Goal: Communication & Community: Answer question/provide support

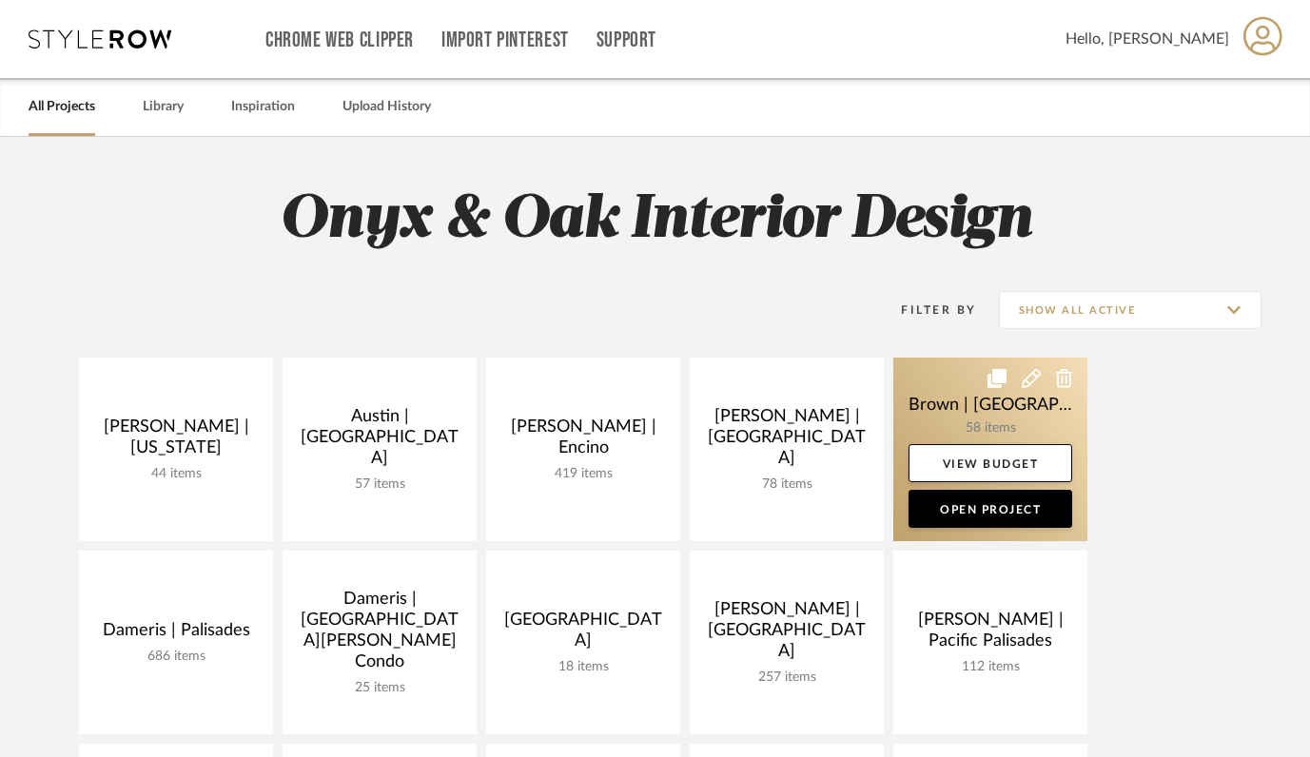
click at [940, 408] on link at bounding box center [990, 450] width 194 height 184
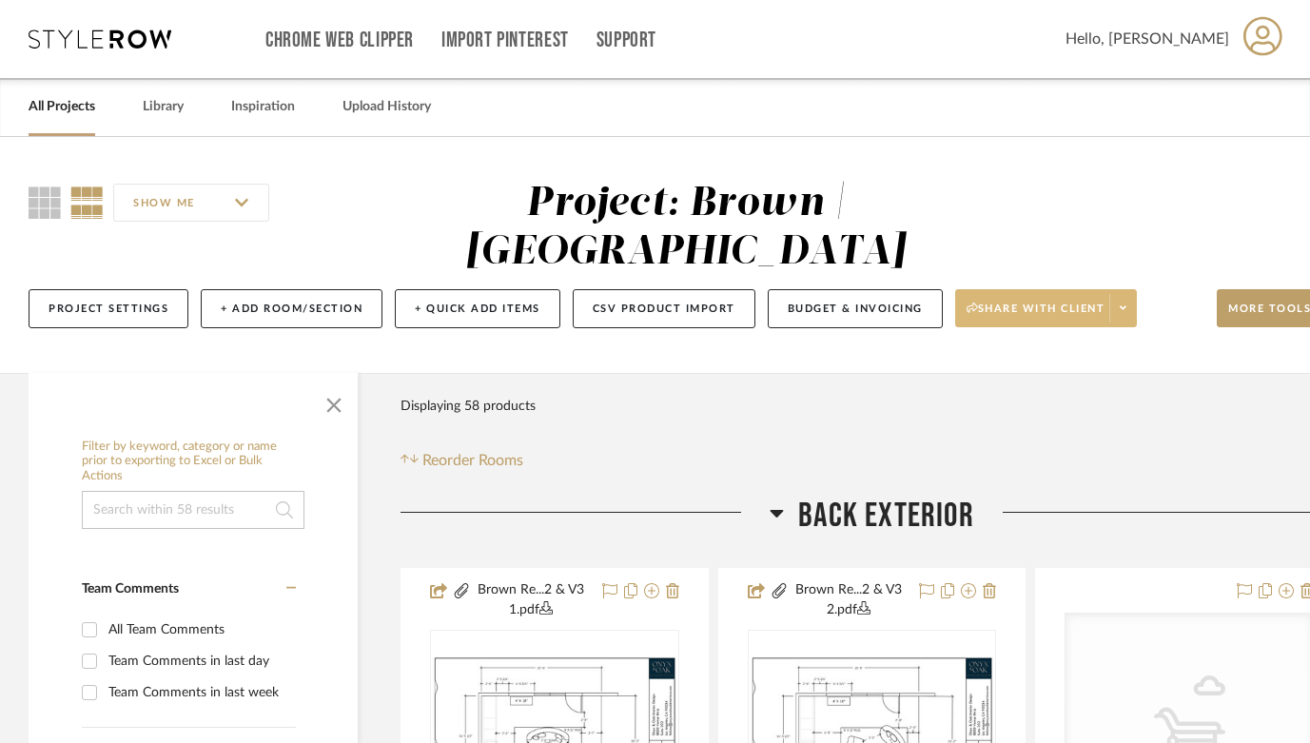
click at [1019, 301] on span "Share with client" at bounding box center [1035, 315] width 139 height 29
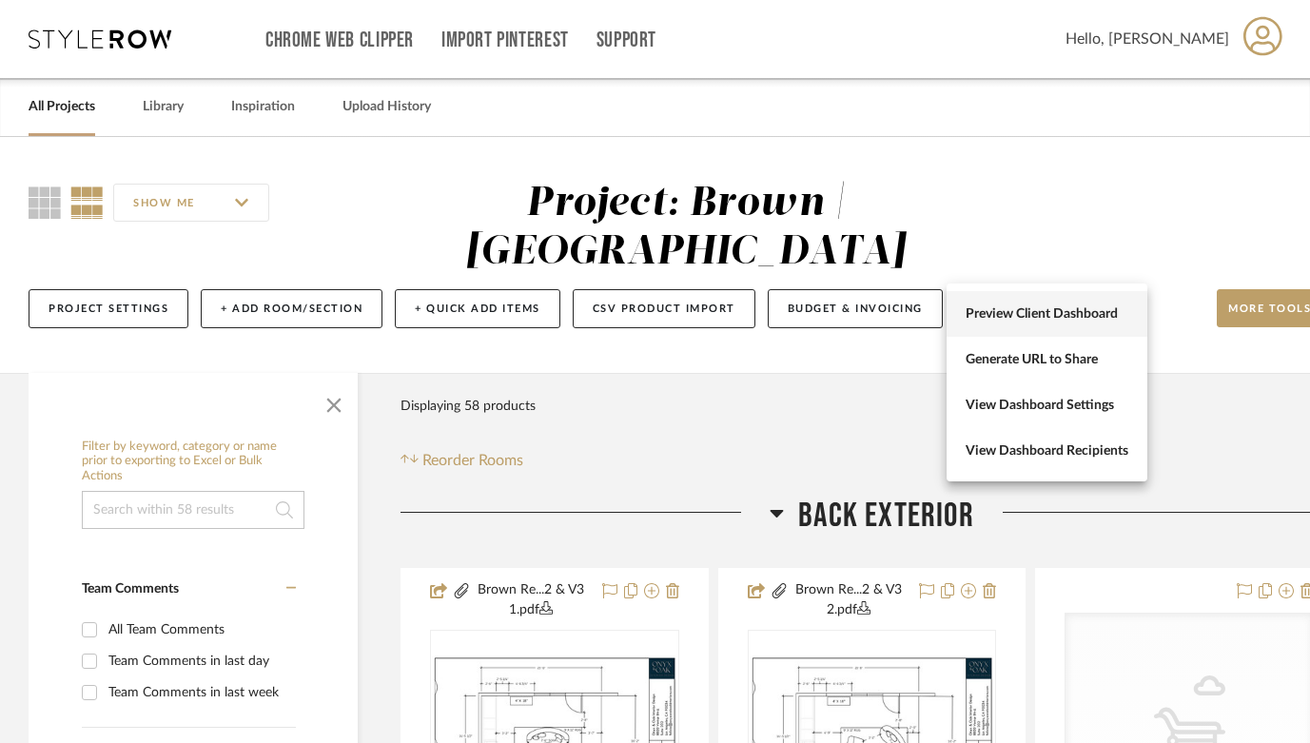
click at [1023, 310] on span "Preview Client Dashboard" at bounding box center [1046, 314] width 163 height 16
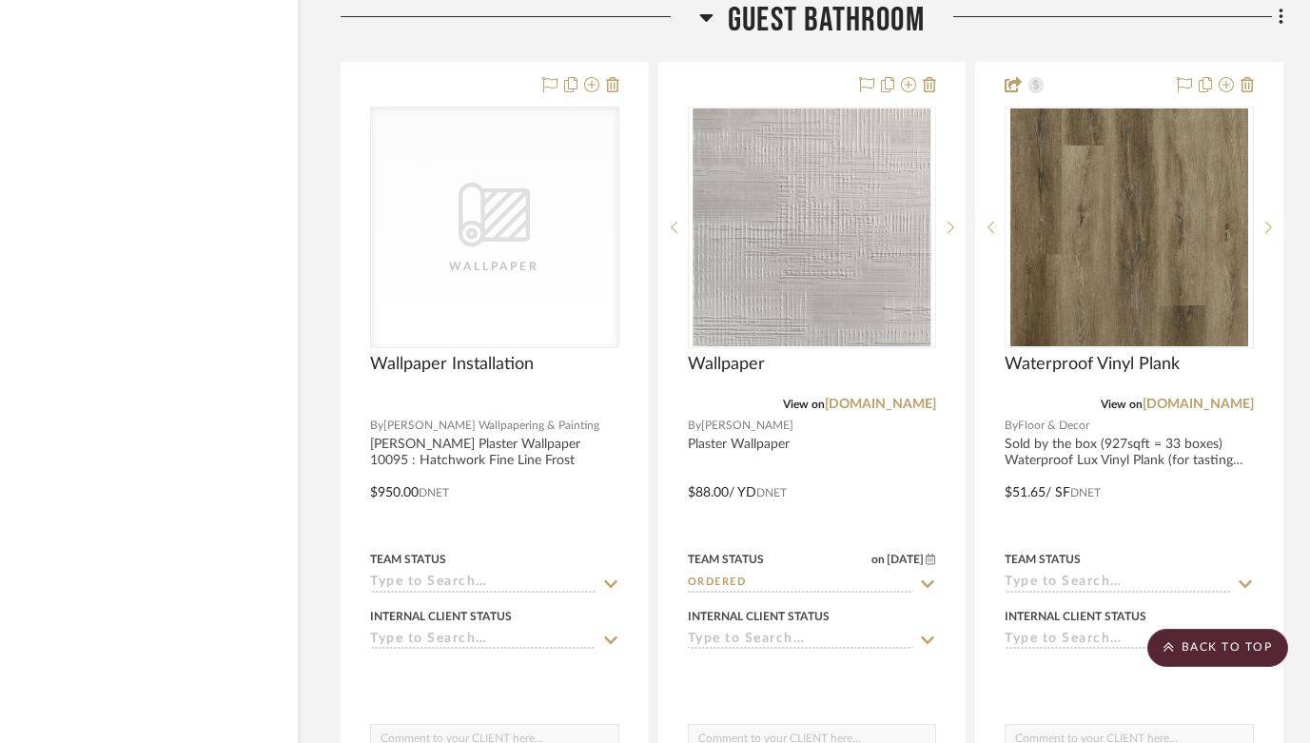
scroll to position [8769, 60]
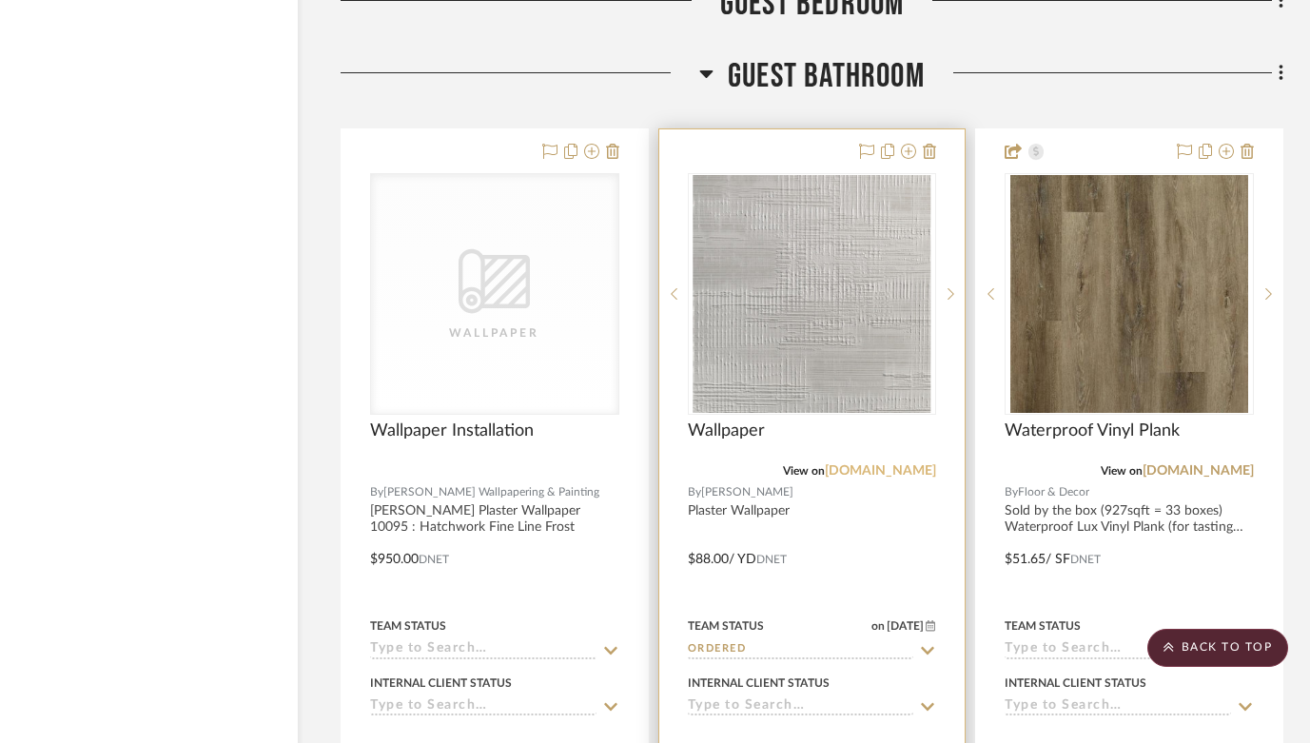
click at [846, 464] on link "phillipjeffries.com" at bounding box center [880, 470] width 111 height 13
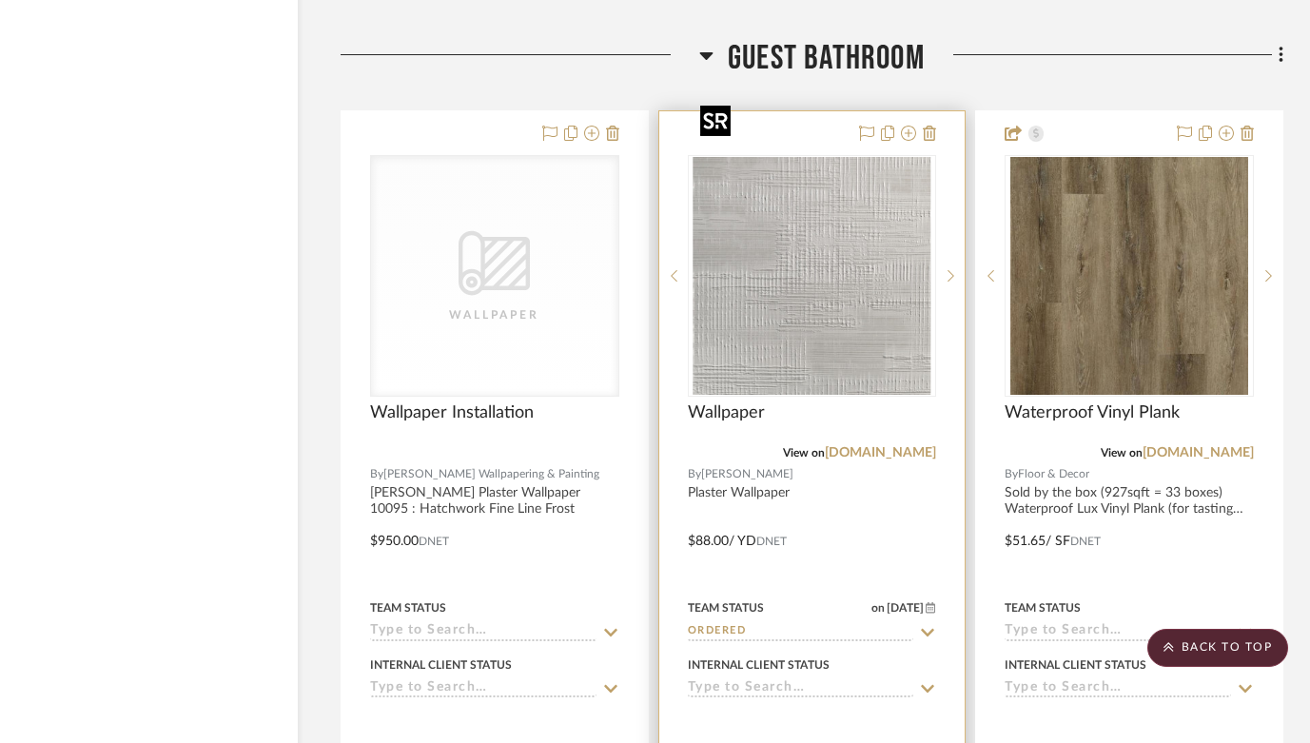
click at [830, 247] on img "0" at bounding box center [811, 276] width 238 height 238
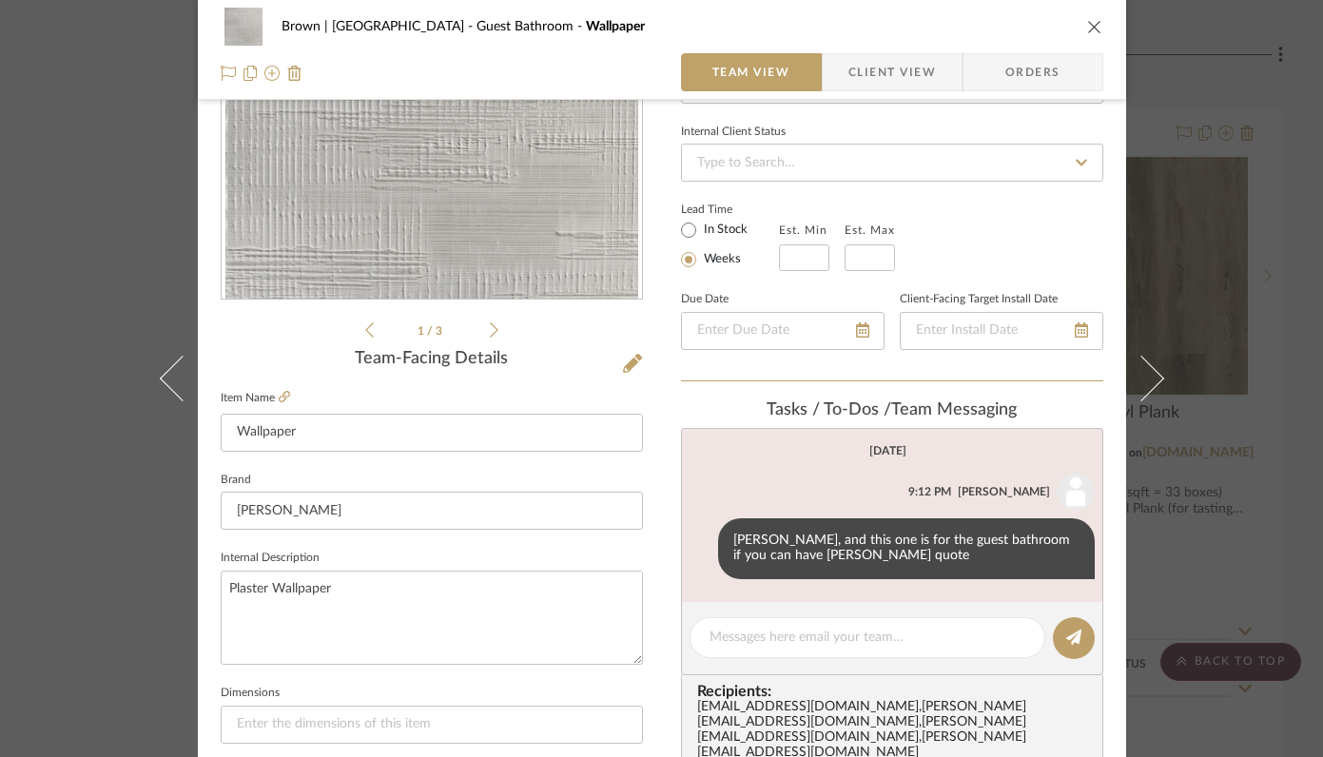
scroll to position [292, 0]
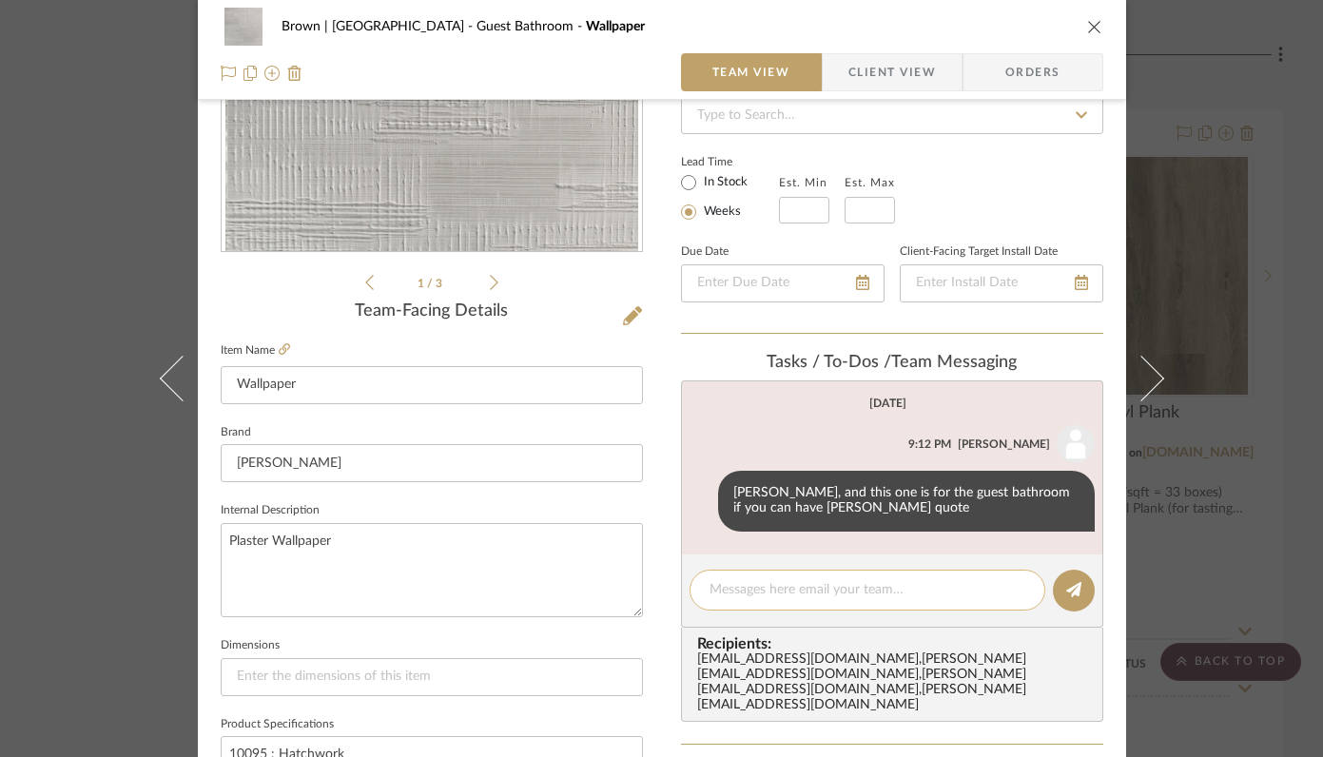
click at [886, 589] on textarea at bounding box center [867, 590] width 316 height 20
type textarea "T"
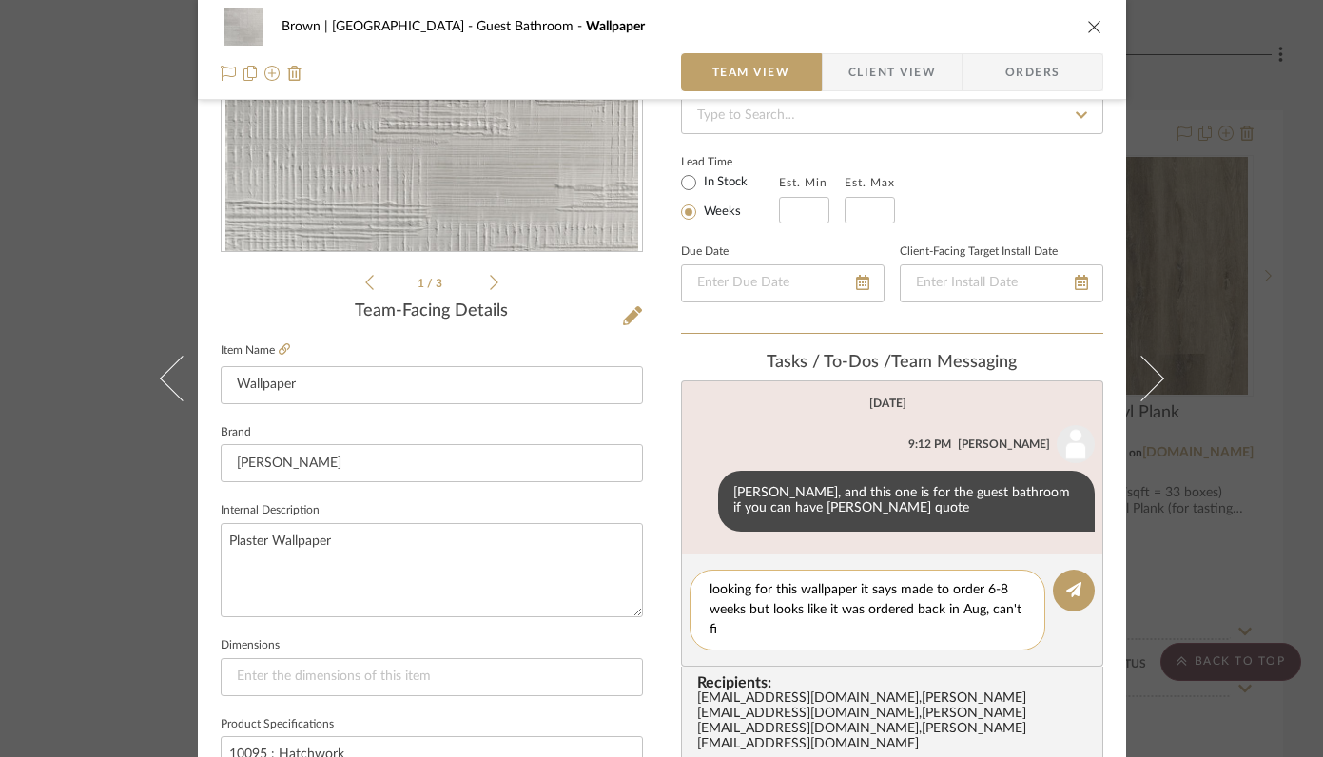
scroll to position [0, 0]
click at [800, 630] on textarea "looking for this wallpaper it says made to order 6-8 weeks but looks like it wa…" at bounding box center [867, 610] width 316 height 60
type textarea "looking for this wallpaper it says made to order 6-8 weeks but looks like it wa…"
click at [1066, 590] on icon at bounding box center [1073, 589] width 15 height 15
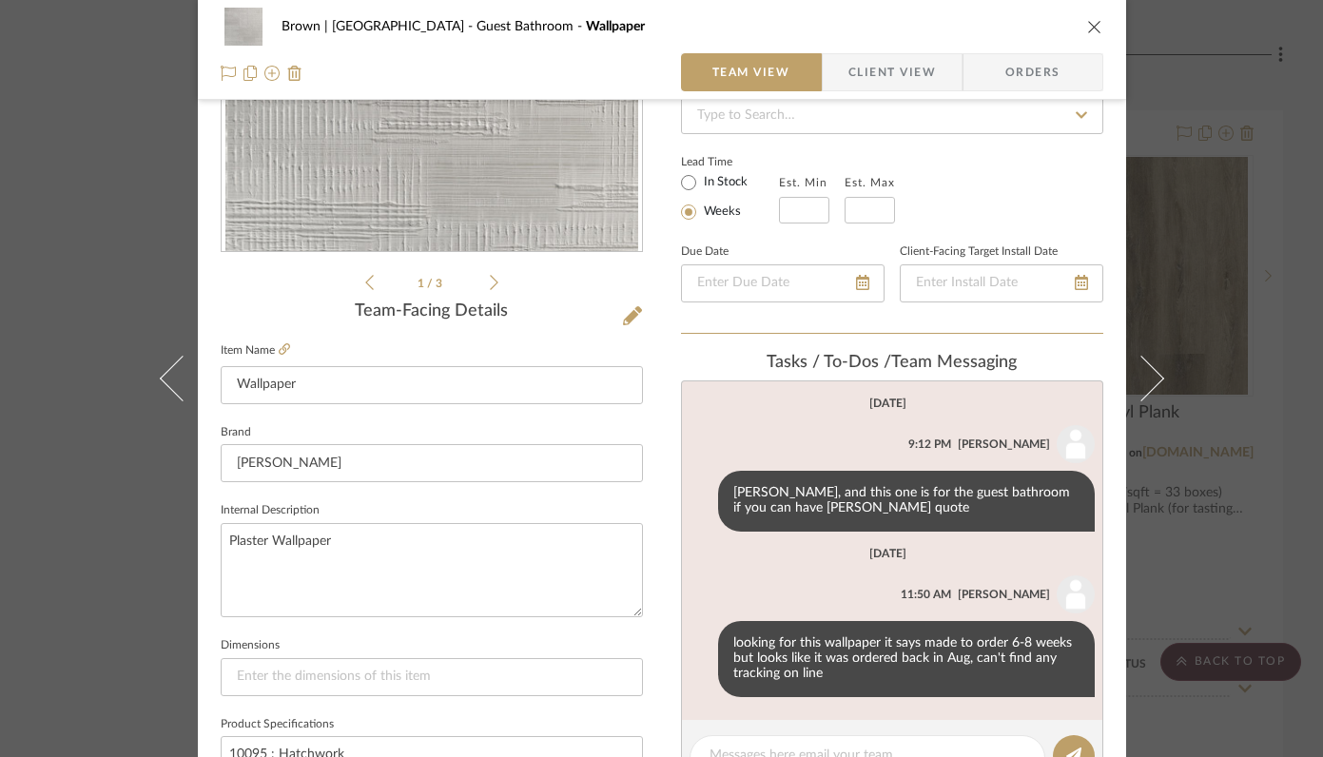
click at [1087, 23] on icon "close" at bounding box center [1094, 26] width 15 height 15
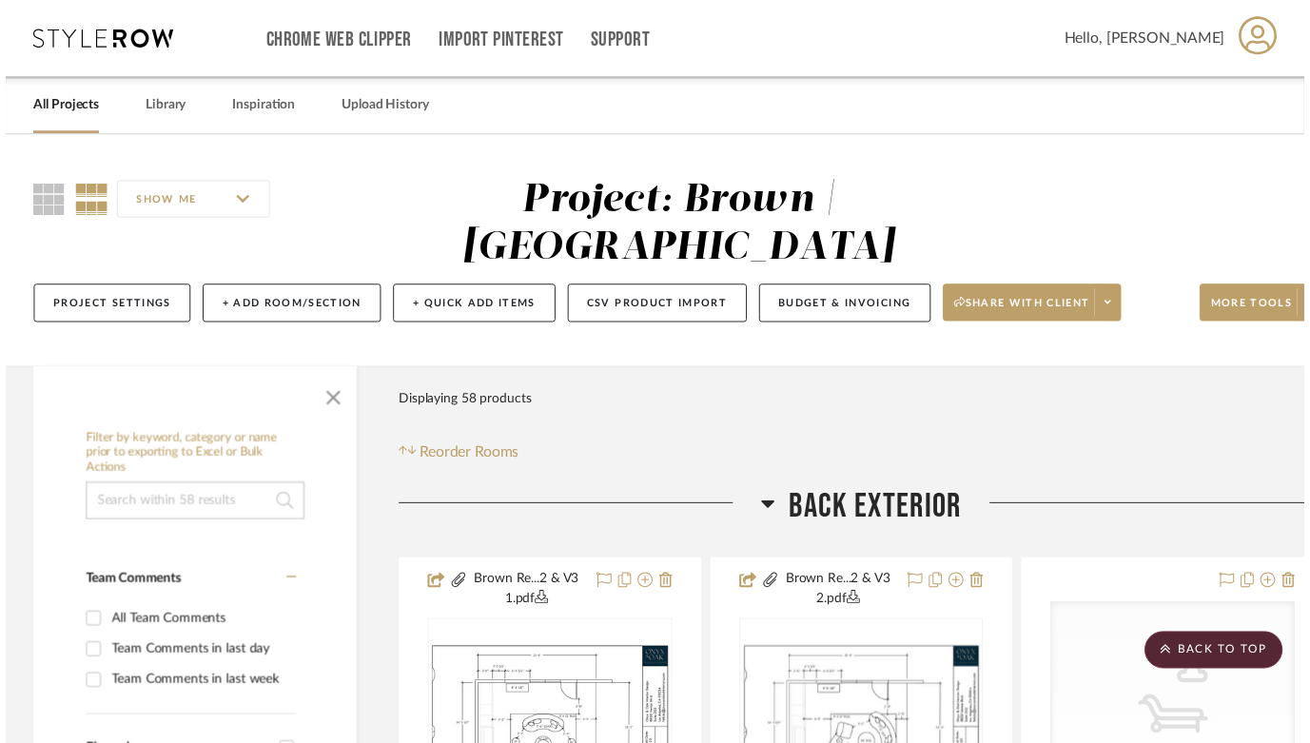
scroll to position [8787, 60]
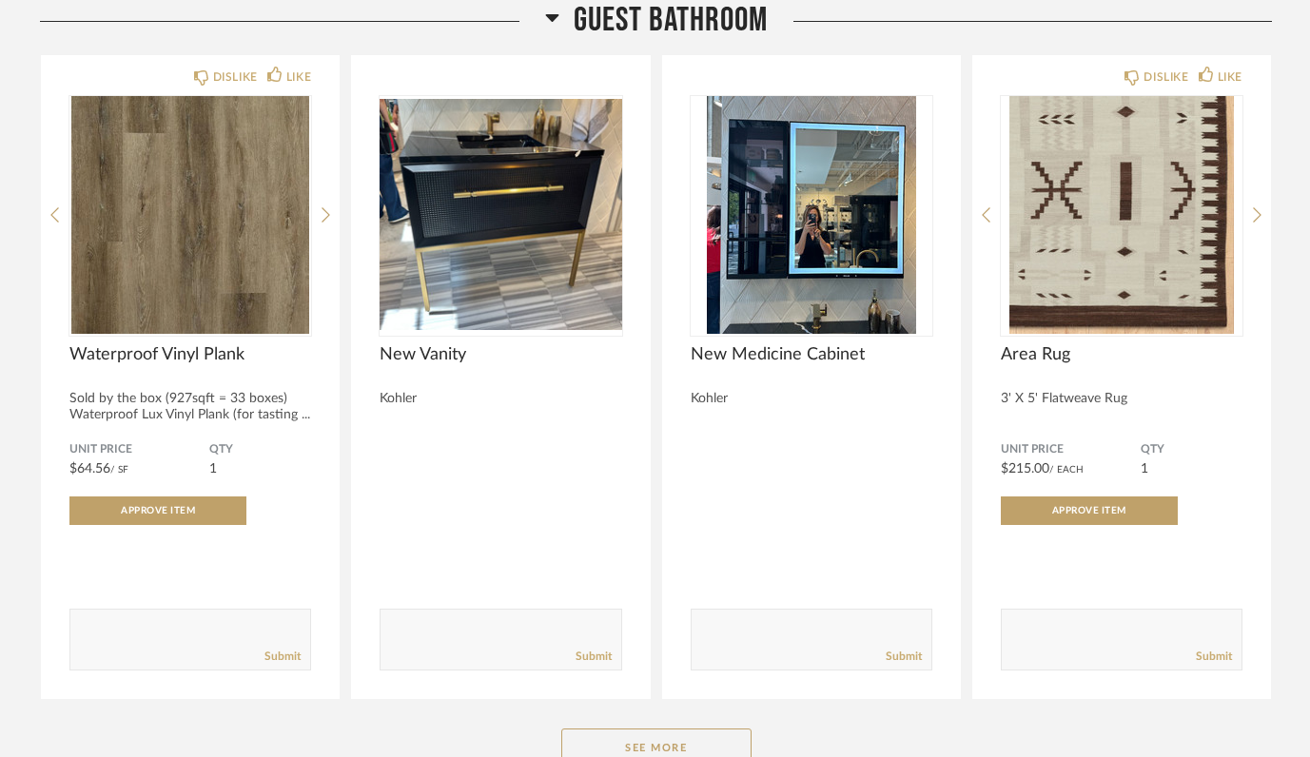
scroll to position [2685, 0]
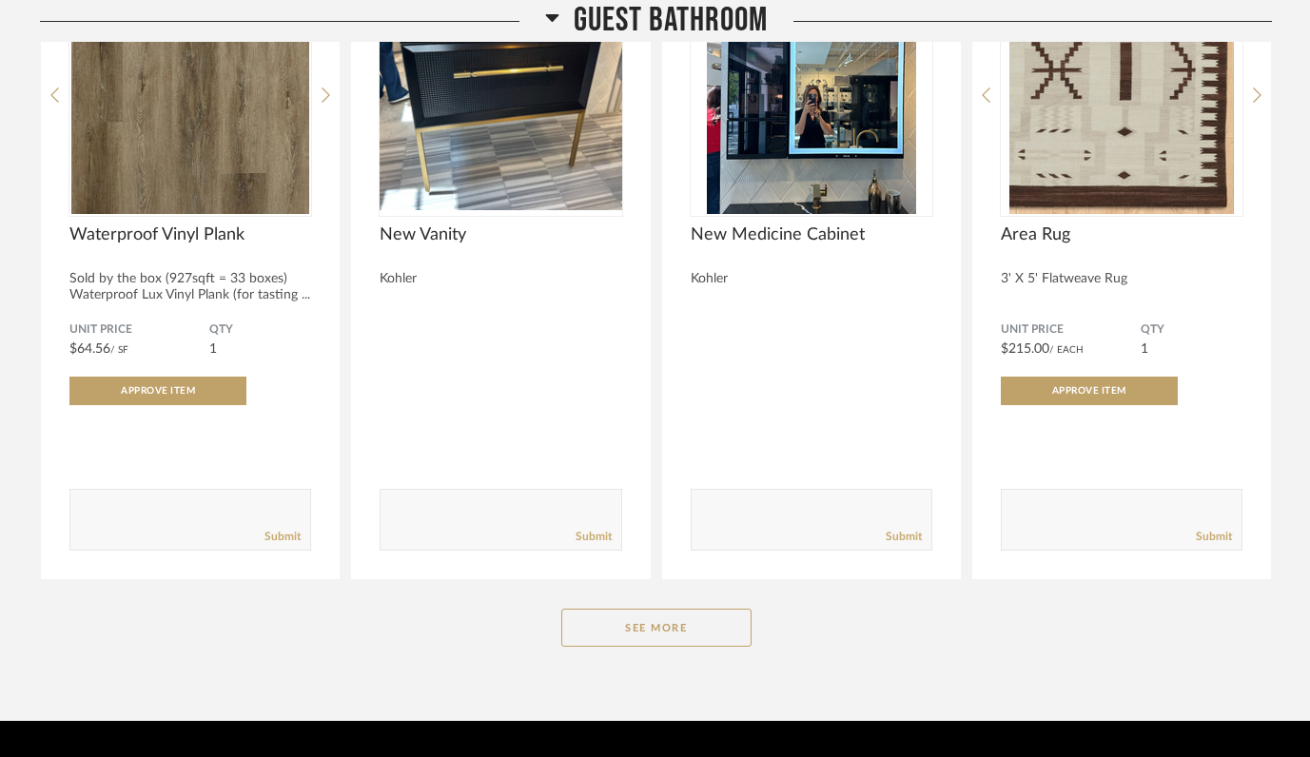
click at [636, 608] on div "Guest Bathroom DISLIKE LIKE Waterproof Vinyl Plank Sold by the box (927sqft = 3…" at bounding box center [656, 278] width 1232 height 808
click at [647, 639] on button "See More" at bounding box center [656, 628] width 190 height 38
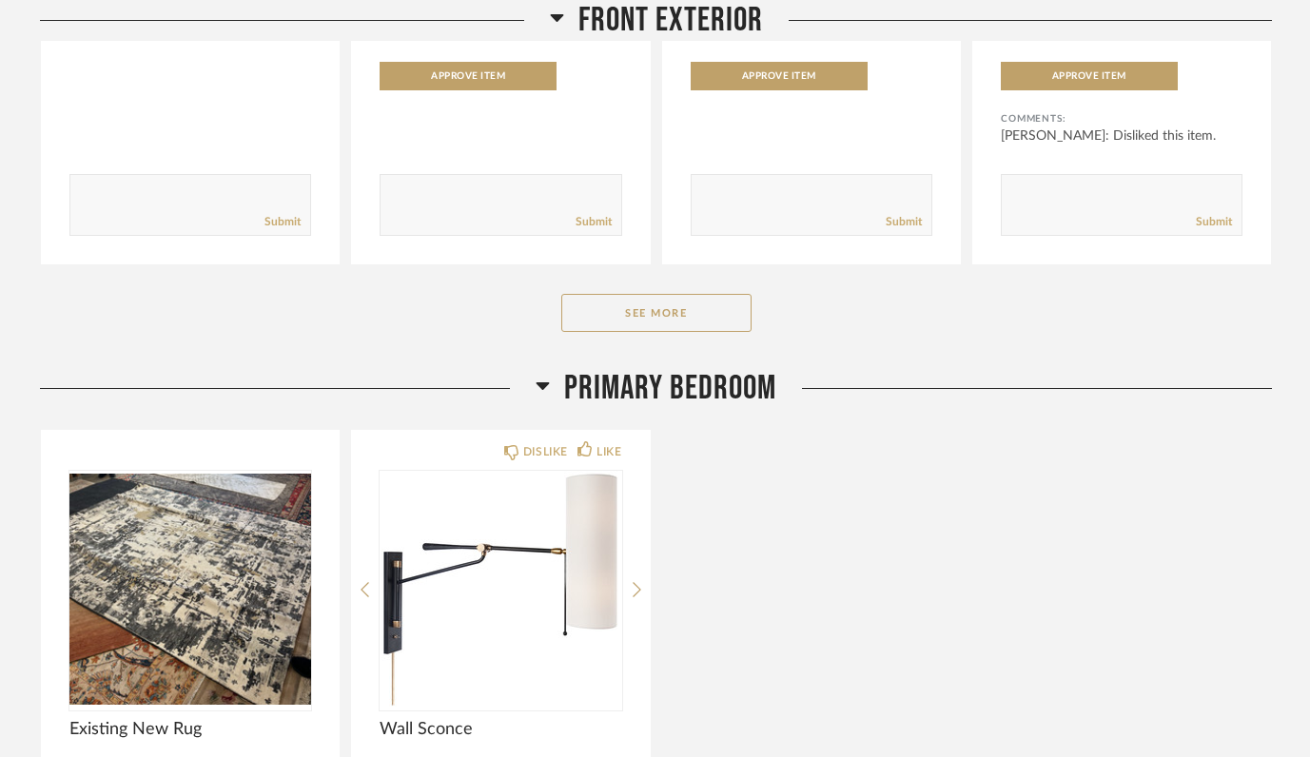
scroll to position [1473, 0]
click at [699, 321] on button "See More" at bounding box center [656, 312] width 190 height 38
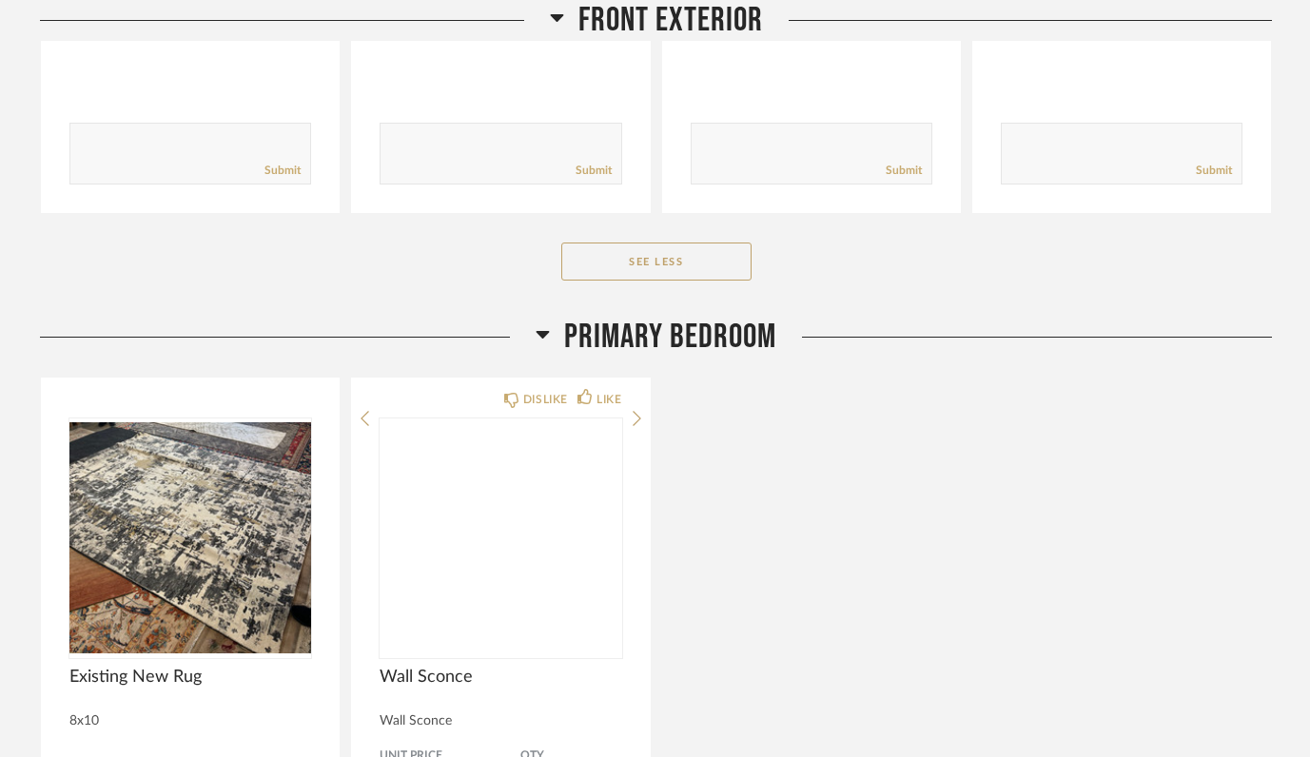
scroll to position [2430, 0]
